Goal: Information Seeking & Learning: Check status

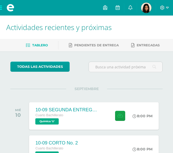
click at [118, 6] on icon at bounding box center [117, 7] width 4 height 5
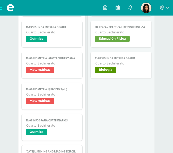
scroll to position [352, 0]
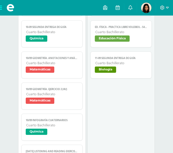
click at [114, 61] on span "Cuarto Bachillerato" at bounding box center [121, 63] width 52 height 4
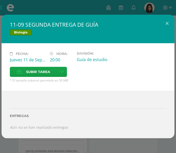
click at [122, 5] on div "11-09 SEGUNDA ENTREGA DE GUÍA Biología Fecha: [DATE] Hora: 20:00 División: Guía…" at bounding box center [88, 76] width 176 height 153
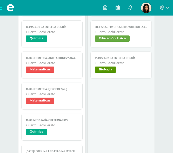
click at [147, 8] on img at bounding box center [146, 8] width 10 height 10
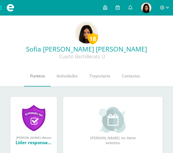
click at [30, 85] on link "Punteos" at bounding box center [37, 76] width 26 height 21
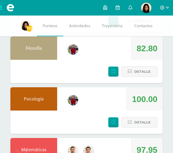
scroll to position [131, 0]
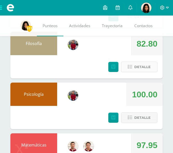
click at [137, 70] on span "Detalle" at bounding box center [142, 67] width 16 height 10
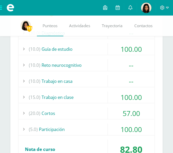
scroll to position [228, 0]
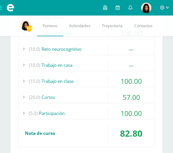
click at [59, 95] on div "(20.0) Cortos" at bounding box center [86, 97] width 136 height 12
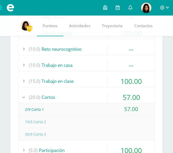
click at [59, 95] on div "(20.0) Cortos" at bounding box center [86, 97] width 136 height 12
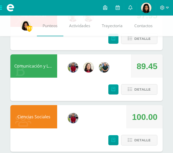
scroll to position [442, 0]
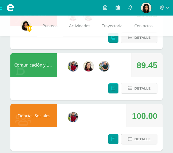
click at [136, 86] on span "Detalle" at bounding box center [142, 89] width 16 height 10
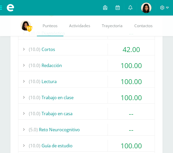
scroll to position [544, 0]
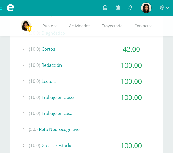
click at [66, 46] on div "(10.0) Cortos" at bounding box center [86, 49] width 136 height 12
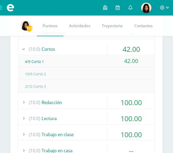
click at [66, 46] on div "(10.0) Cortos" at bounding box center [86, 49] width 136 height 12
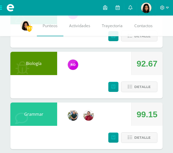
scroll to position [910, 0]
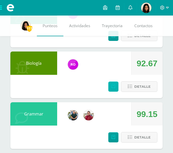
click at [113, 87] on icon at bounding box center [113, 86] width 4 height 4
click at [131, 86] on icon at bounding box center [130, 86] width 4 height 4
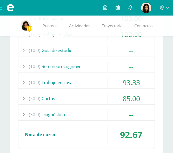
scroll to position [1025, 0]
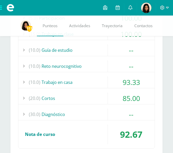
click at [58, 97] on div "(20.0) Cortos" at bounding box center [86, 99] width 136 height 12
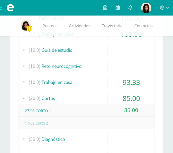
click at [64, 77] on div "(10.0) Trabajo en casa" at bounding box center [86, 82] width 136 height 12
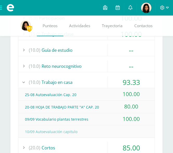
click at [64, 77] on div "(10.0) Trabajo en casa" at bounding box center [86, 82] width 136 height 12
